Goal: Obtain resource: Download file/media

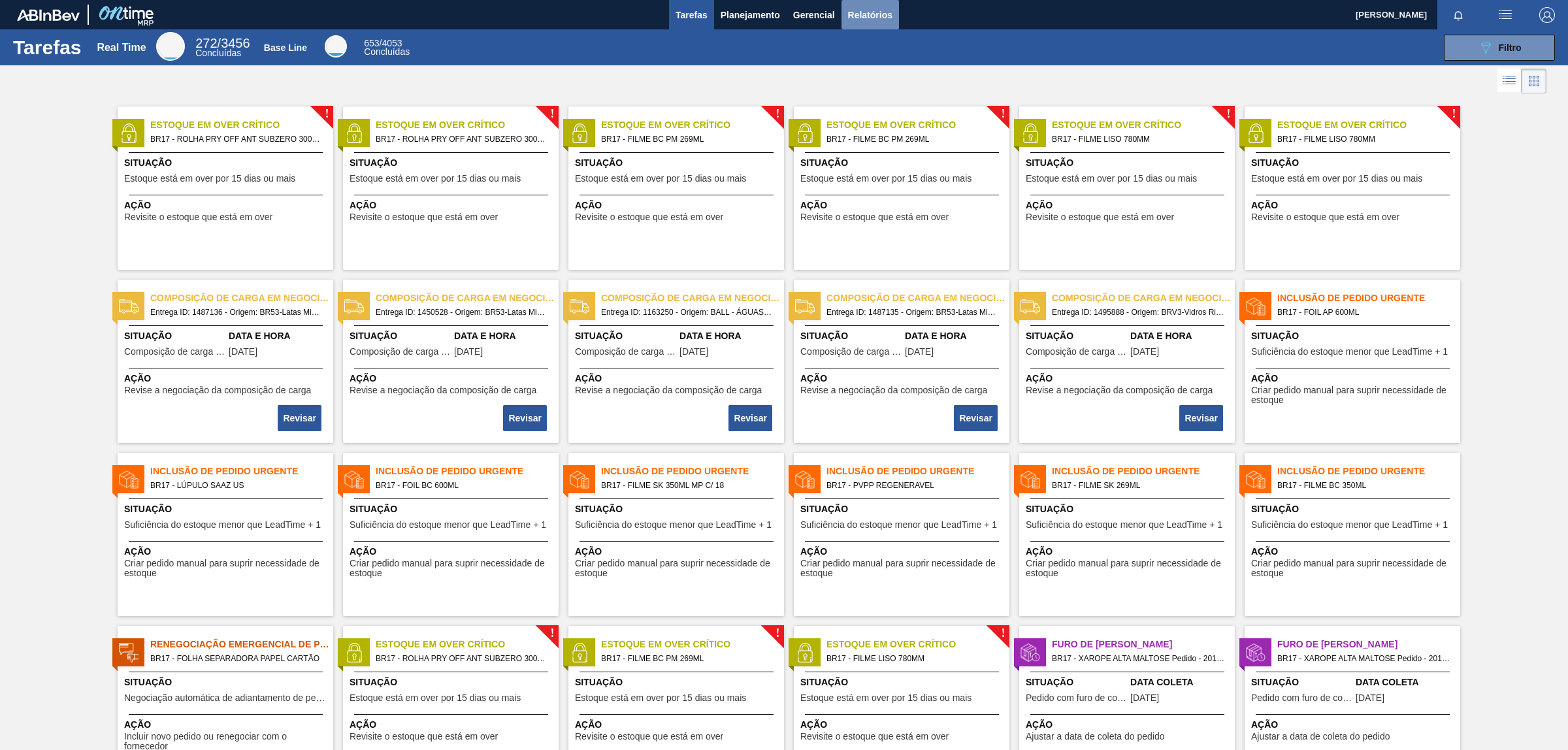
click at [888, 20] on span "Relatórios" at bounding box center [870, 15] width 44 height 15
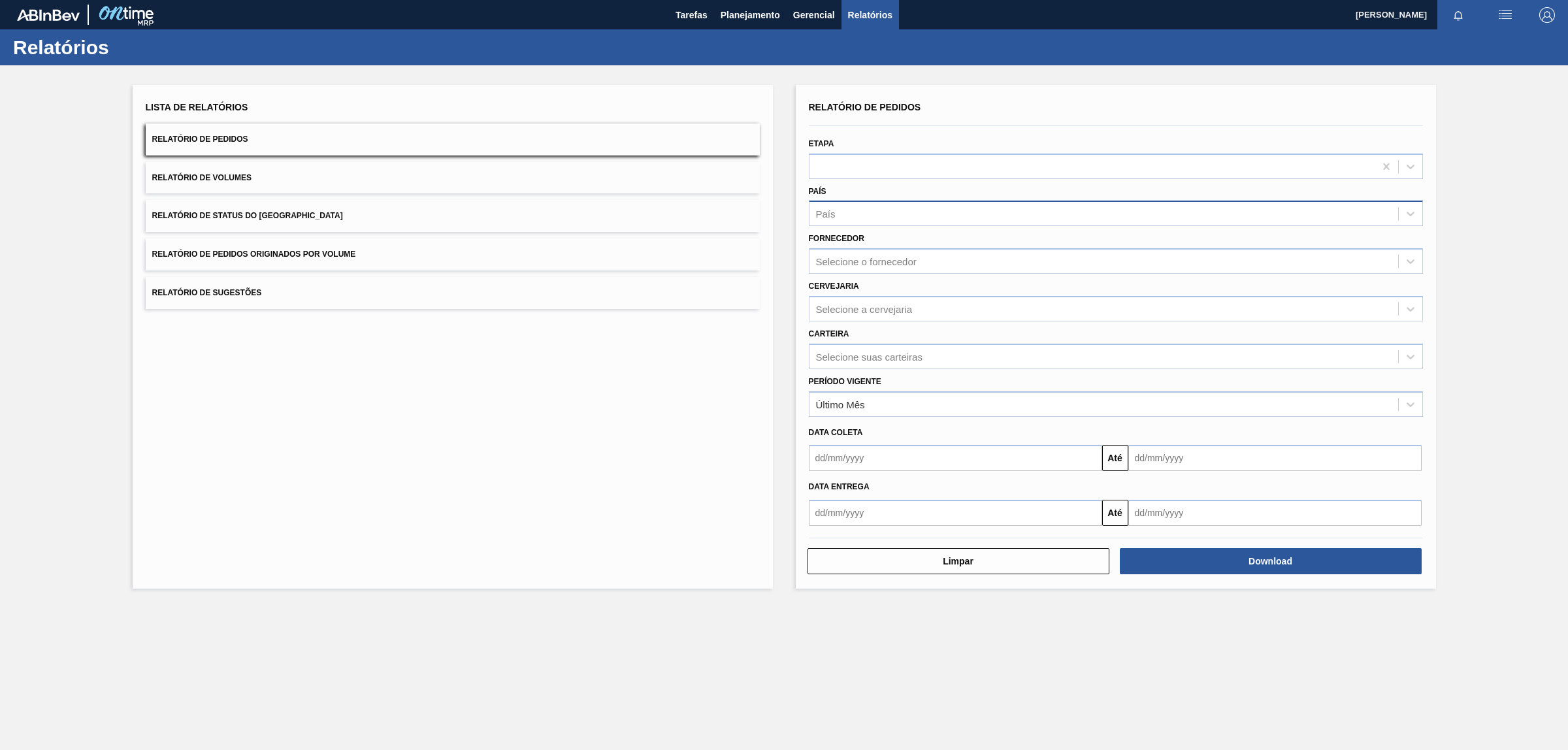
click at [932, 213] on div "País" at bounding box center [1104, 214] width 589 height 19
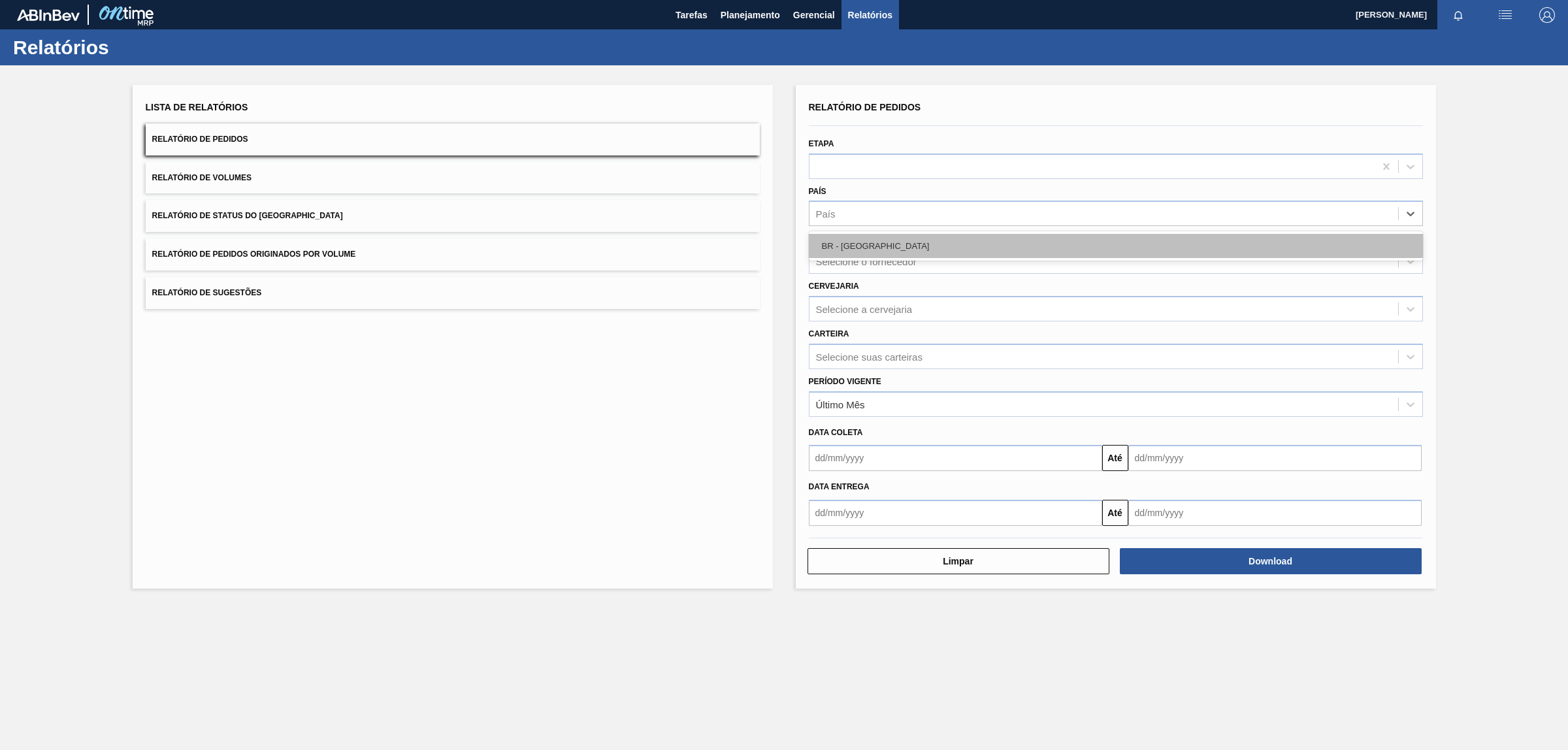
click at [867, 249] on div "BR - [GEOGRAPHIC_DATA]" at bounding box center [1116, 245] width 614 height 24
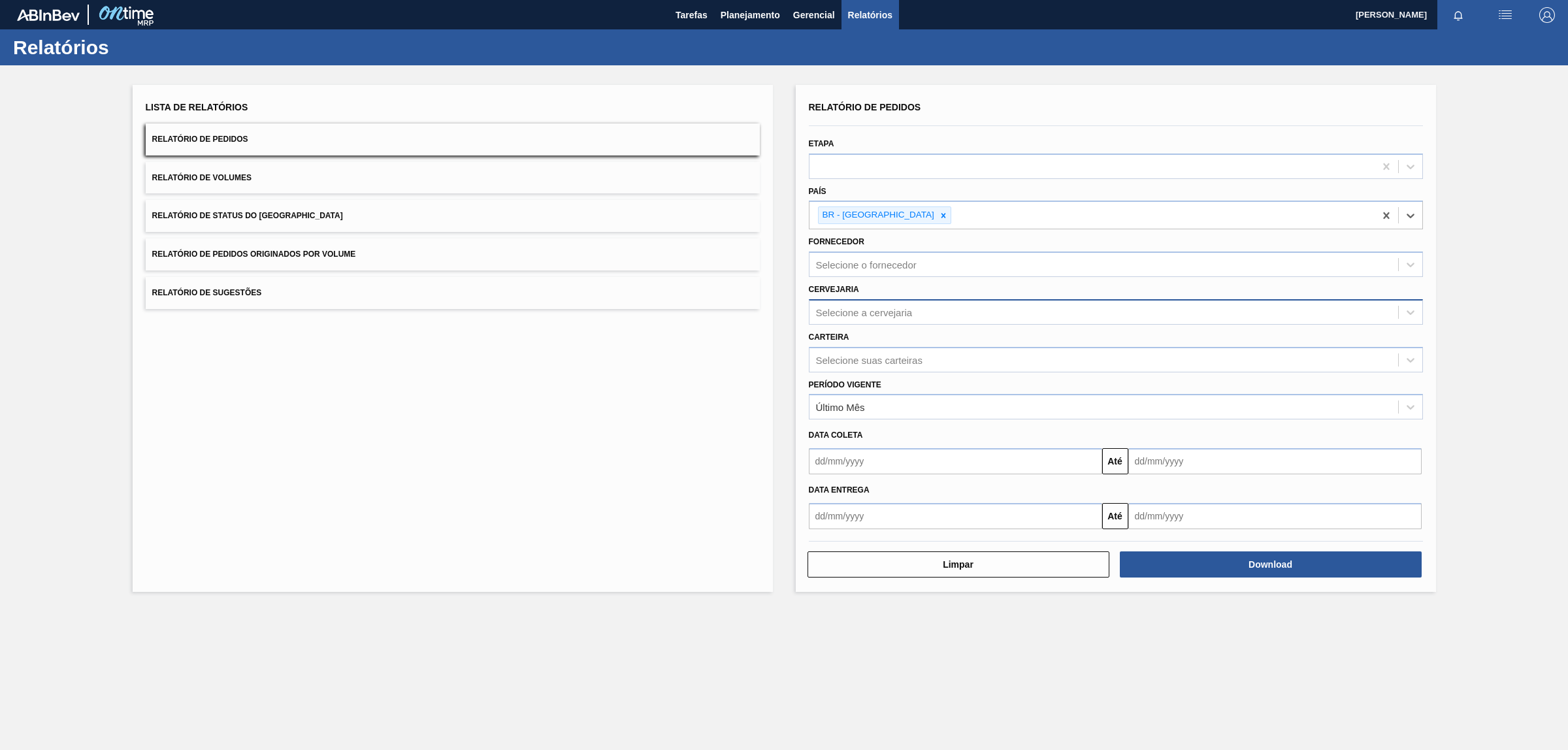
click at [880, 310] on div "Selecione a cervejaria" at bounding box center [865, 311] width 97 height 11
click at [908, 341] on div "BR17 - Juatuba" at bounding box center [1116, 345] width 614 height 24
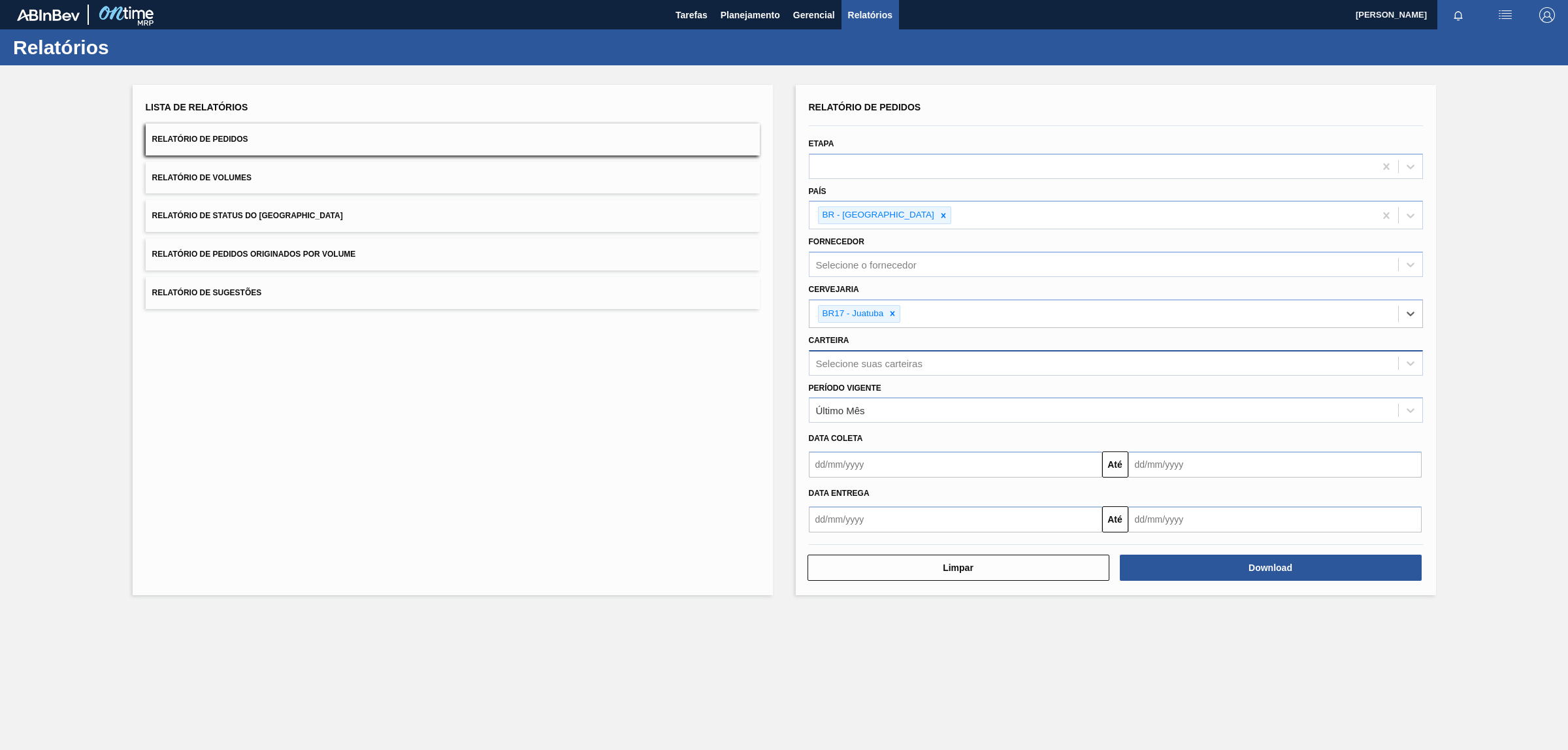
click at [877, 359] on div "Selecione suas carteiras" at bounding box center [869, 362] width 107 height 11
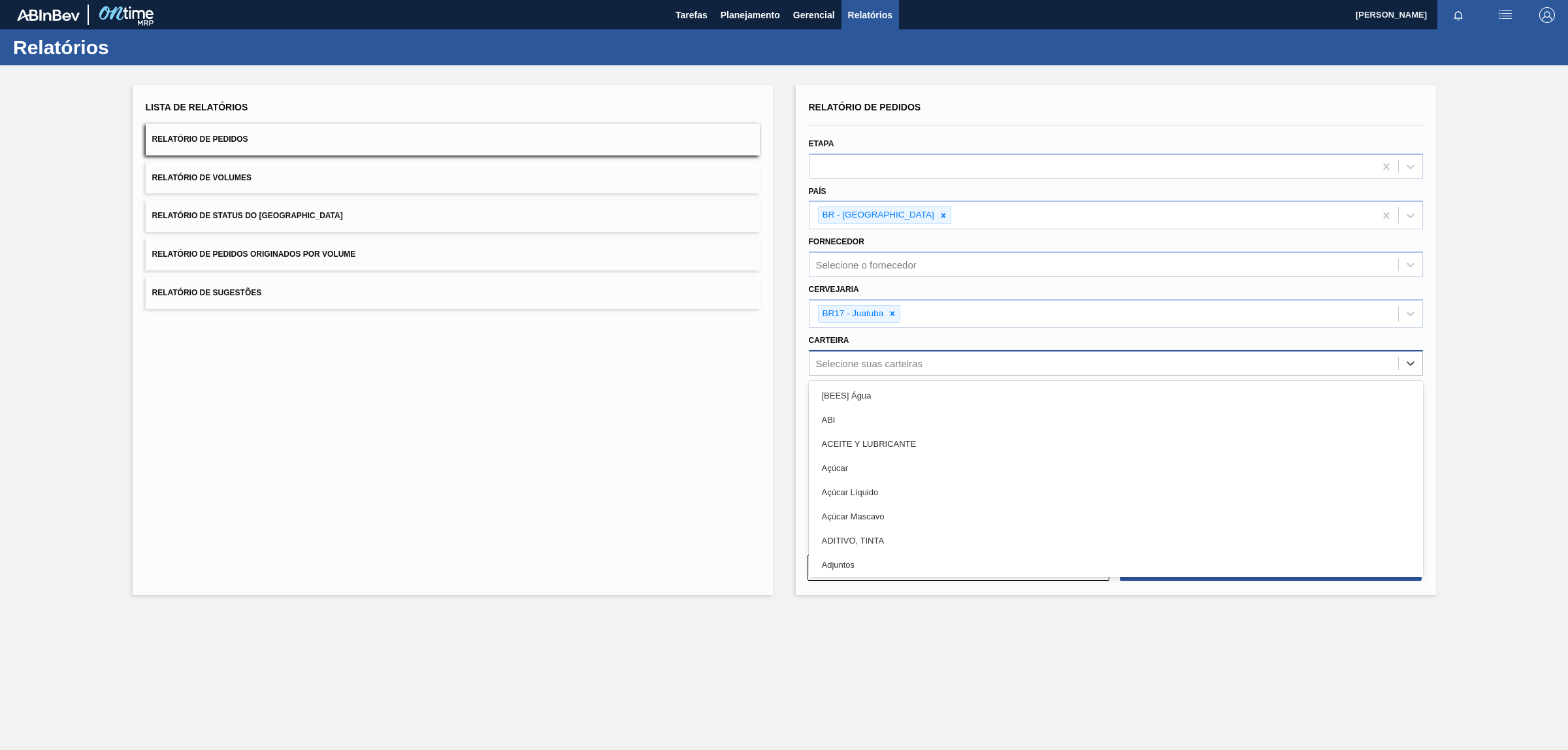
click at [877, 359] on div "Selecione suas carteiras" at bounding box center [869, 362] width 107 height 11
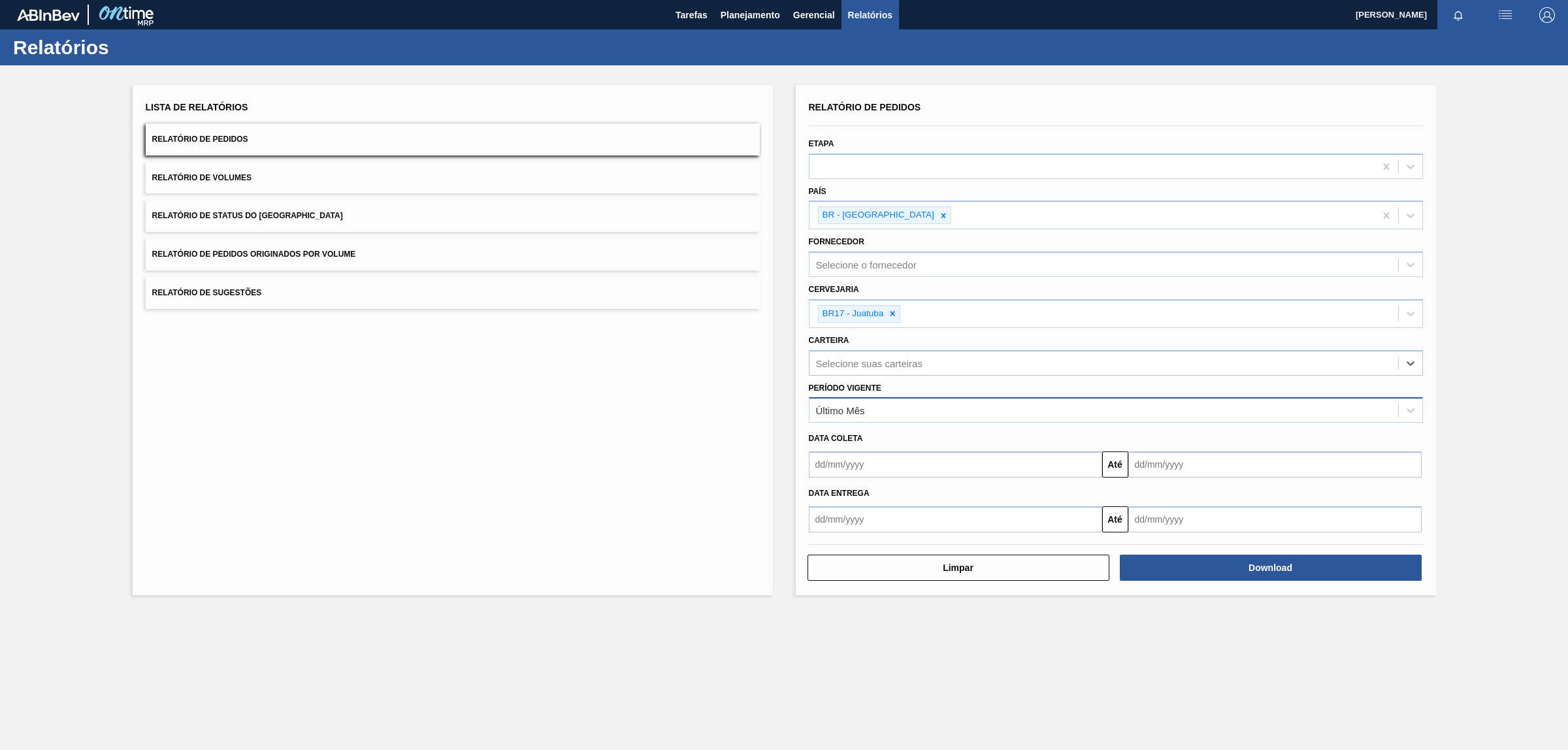
click at [865, 410] on div "Último Mês" at bounding box center [1104, 411] width 589 height 19
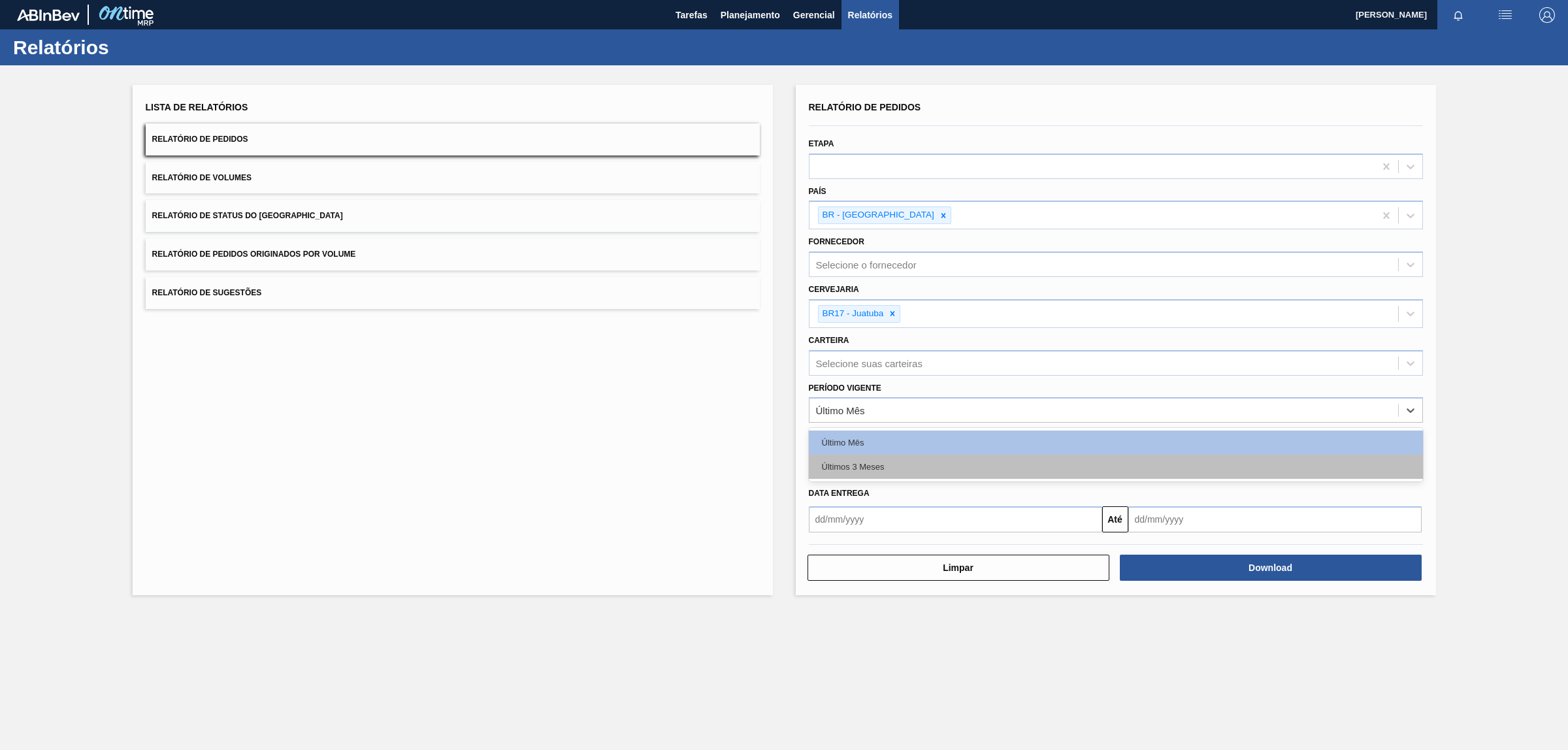
click at [871, 466] on div "Últimos 3 Meses" at bounding box center [1116, 466] width 614 height 24
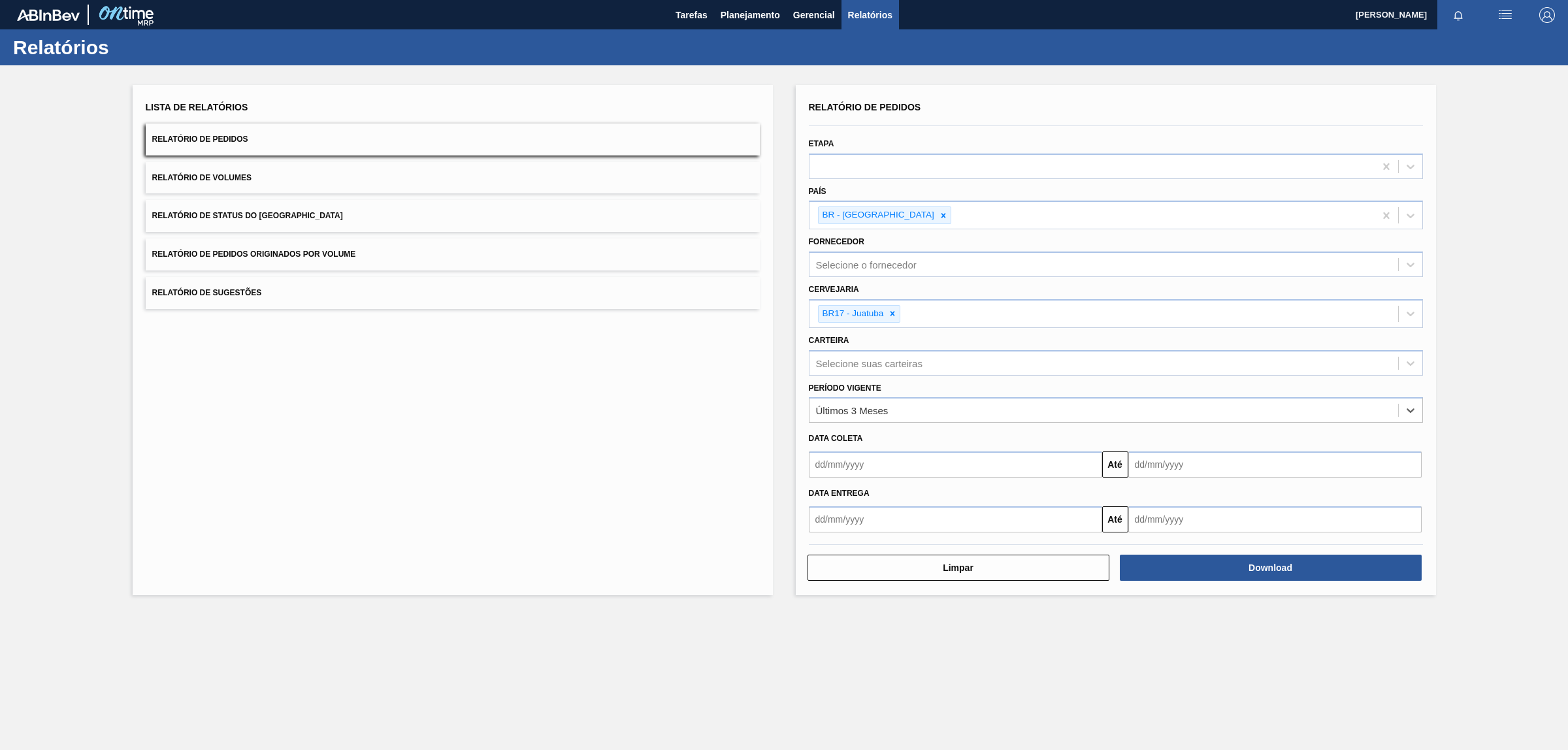
click at [841, 511] on input "text" at bounding box center [955, 519] width 293 height 26
click at [823, 546] on button "Previous Month" at bounding box center [821, 550] width 9 height 9
click at [935, 593] on div "1" at bounding box center [930, 592] width 18 height 18
type input "[DATE]"
click at [1194, 523] on input "text" at bounding box center [1275, 519] width 293 height 26
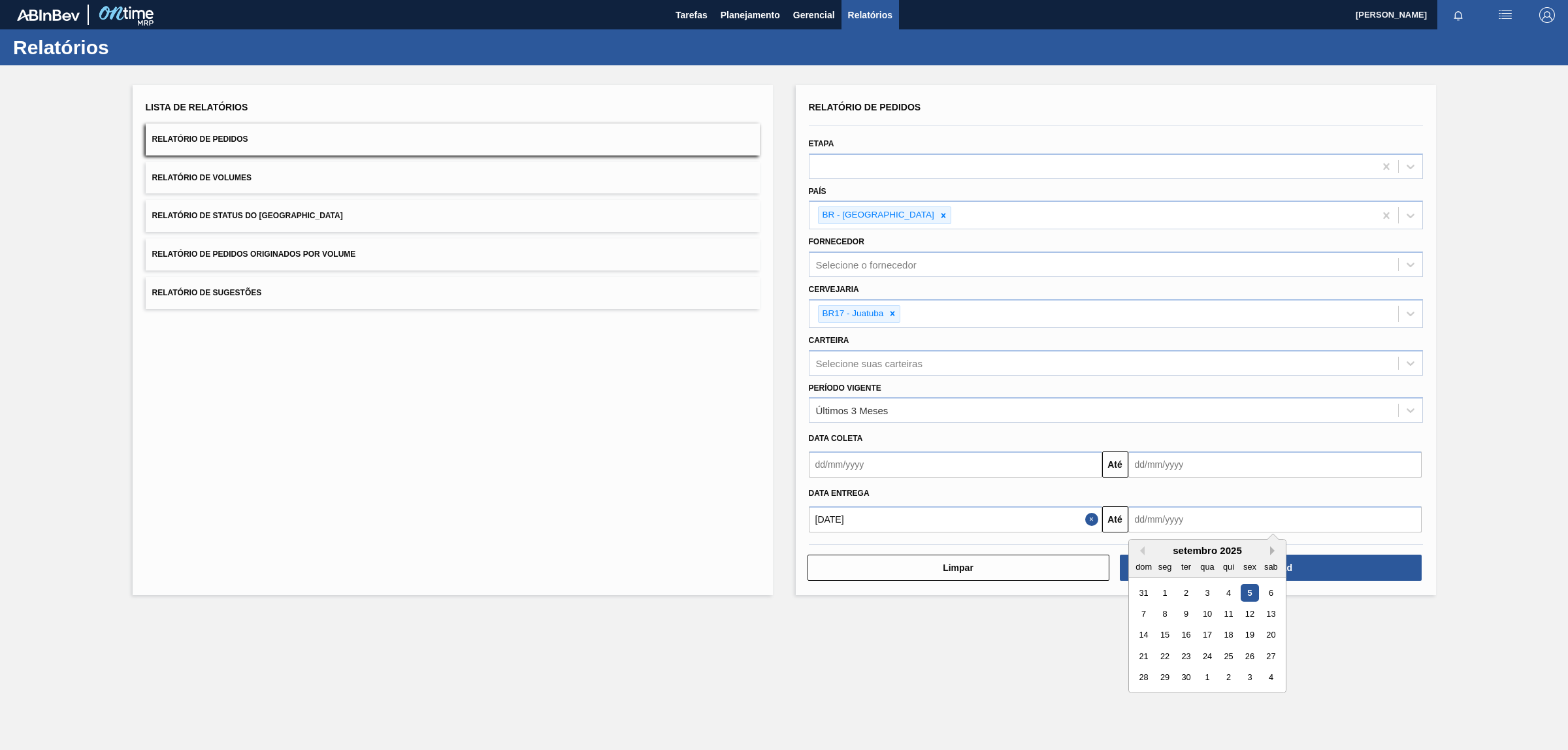
click at [1274, 546] on button "Next Month" at bounding box center [1275, 550] width 9 height 9
click at [1206, 676] on div "31" at bounding box center [1207, 677] width 18 height 18
type input "[DATE]"
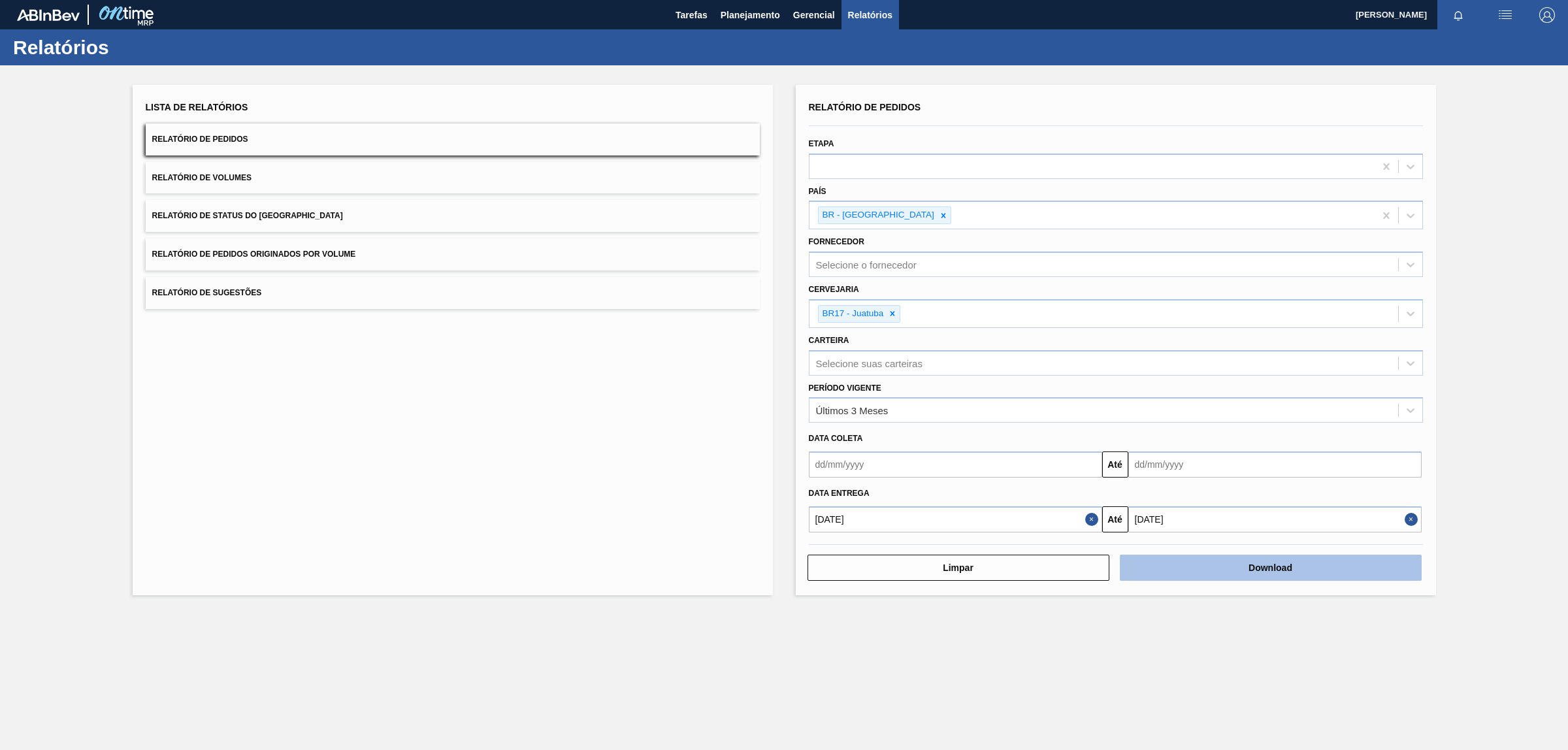
click at [1315, 563] on button "Download" at bounding box center [1270, 568] width 302 height 26
click at [1319, 566] on button "Download" at bounding box center [1270, 568] width 302 height 26
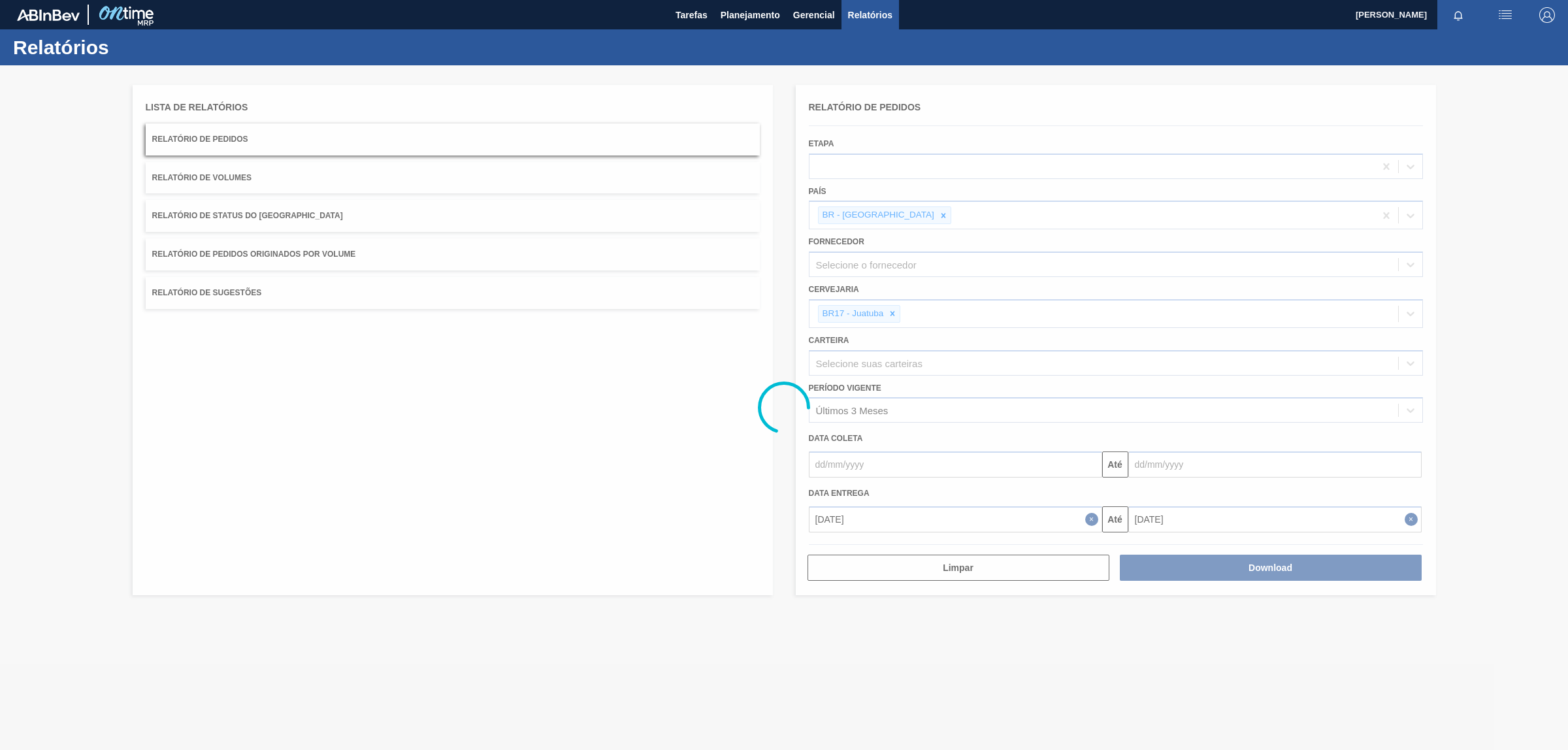
click at [1549, 158] on div at bounding box center [784, 408] width 1568 height 685
